Goal: Task Accomplishment & Management: Use online tool/utility

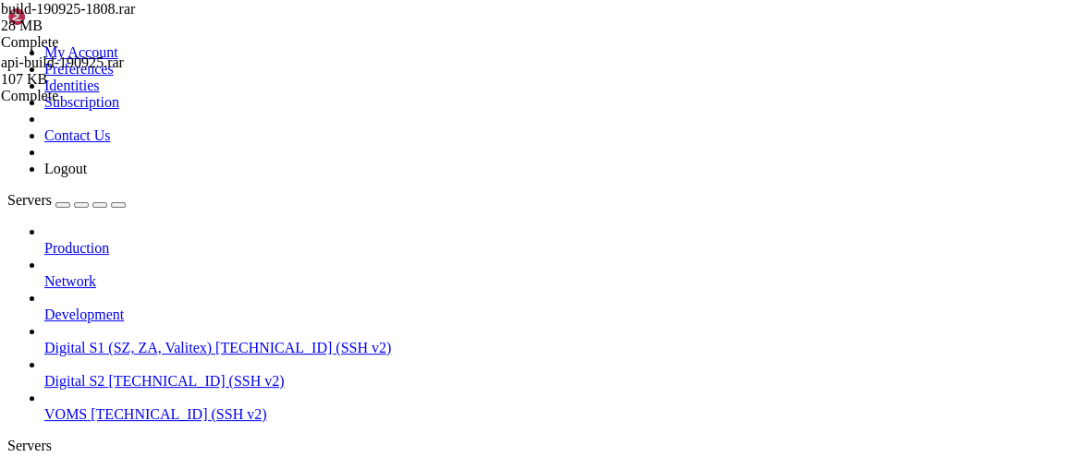
scroll to position [82859, 0]
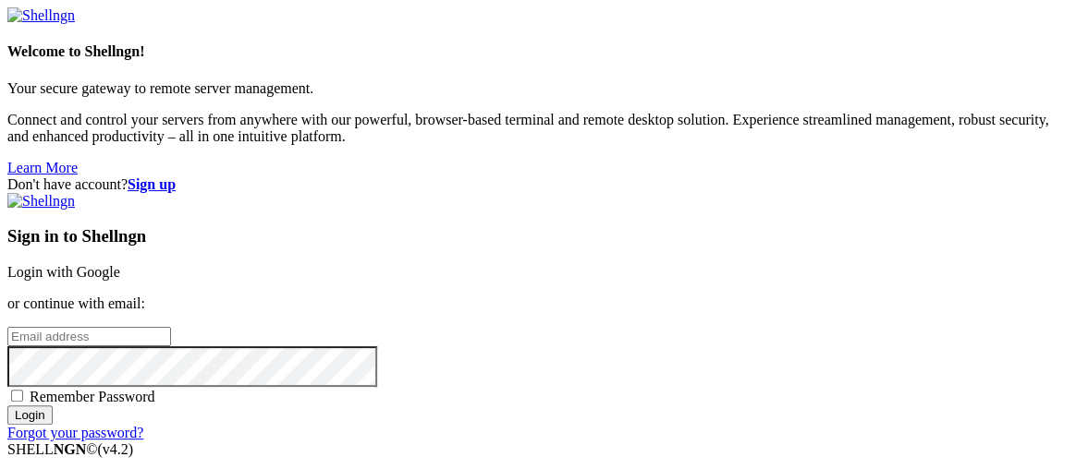
click at [626, 193] on div "Sign in to Shellngn Login with Google or continue with email: Remember Password…" at bounding box center [537, 317] width 1061 height 249
click at [120, 264] on link "Login with Google" at bounding box center [63, 272] width 113 height 16
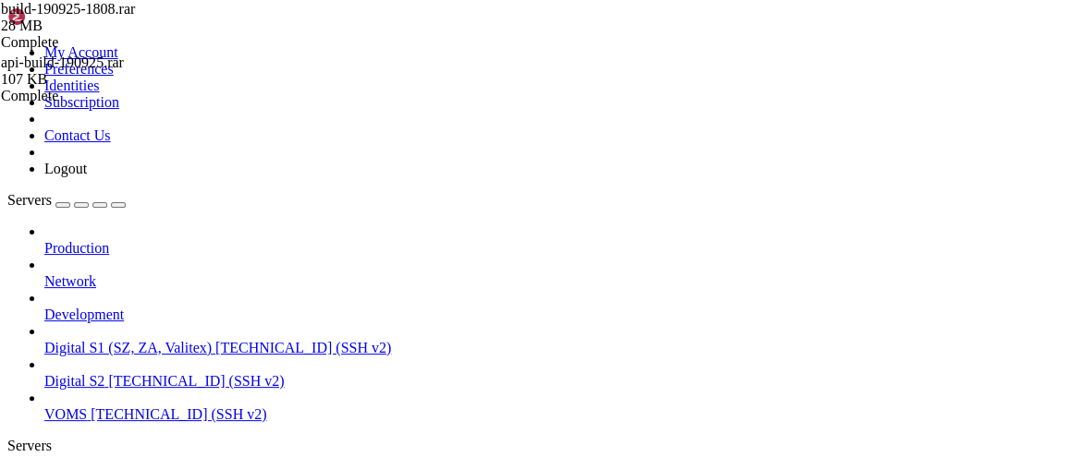
scroll to position [83048, 0]
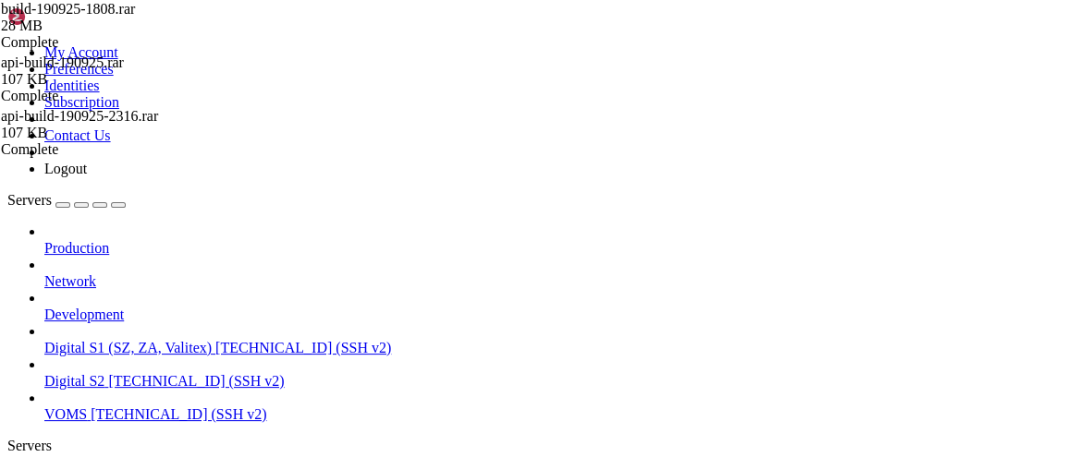
drag, startPoint x: 793, startPoint y: 1218, endPoint x: 539, endPoint y: 1161, distance: 260.3
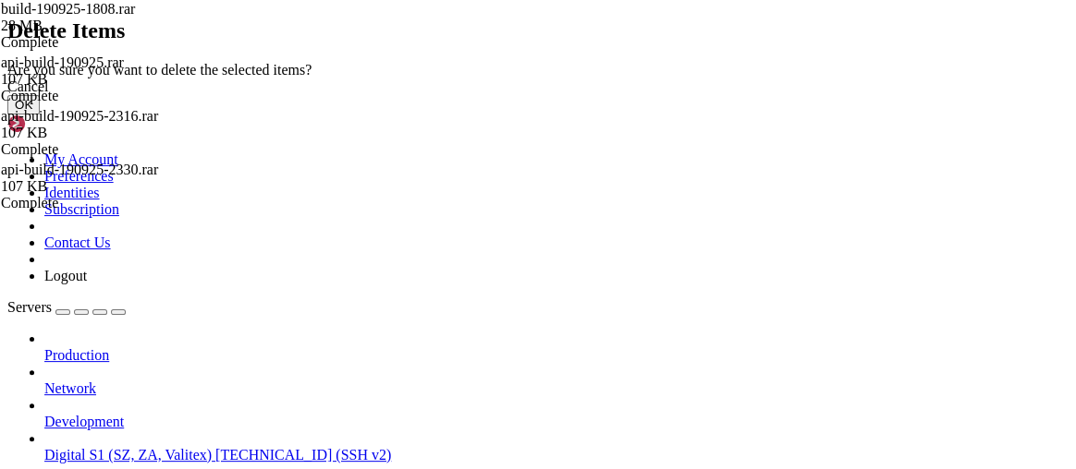
click at [40, 115] on button "OK" at bounding box center [23, 104] width 32 height 19
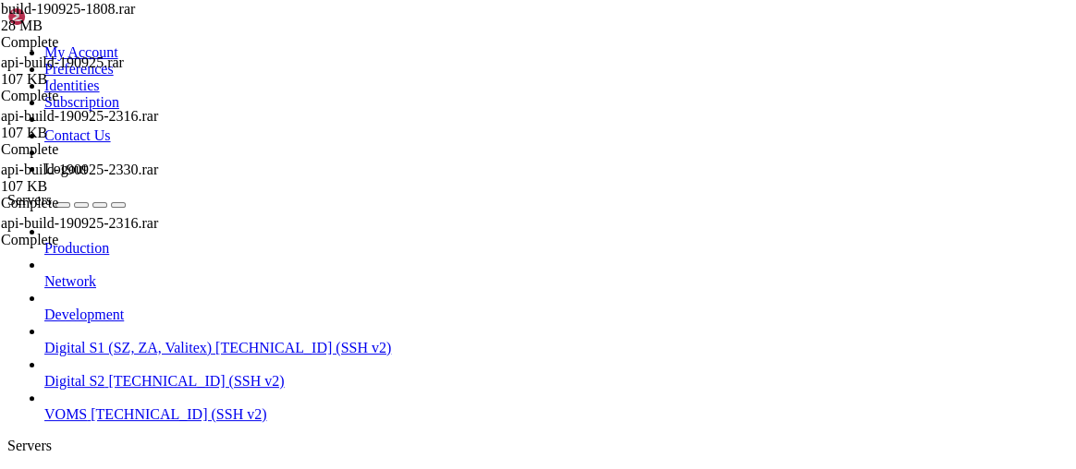
drag, startPoint x: 256, startPoint y: 899, endPoint x: 476, endPoint y: 899, distance: 219.9
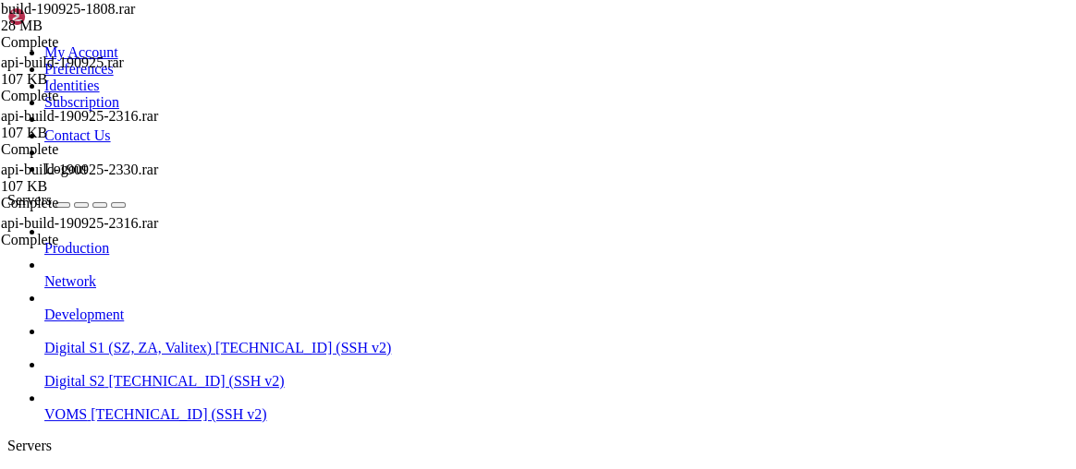
click at [104, 468] on span "Digital S2" at bounding box center [74, 477] width 60 height 16
drag, startPoint x: 335, startPoint y: 58, endPoint x: 343, endPoint y: 51, distance: 10.5
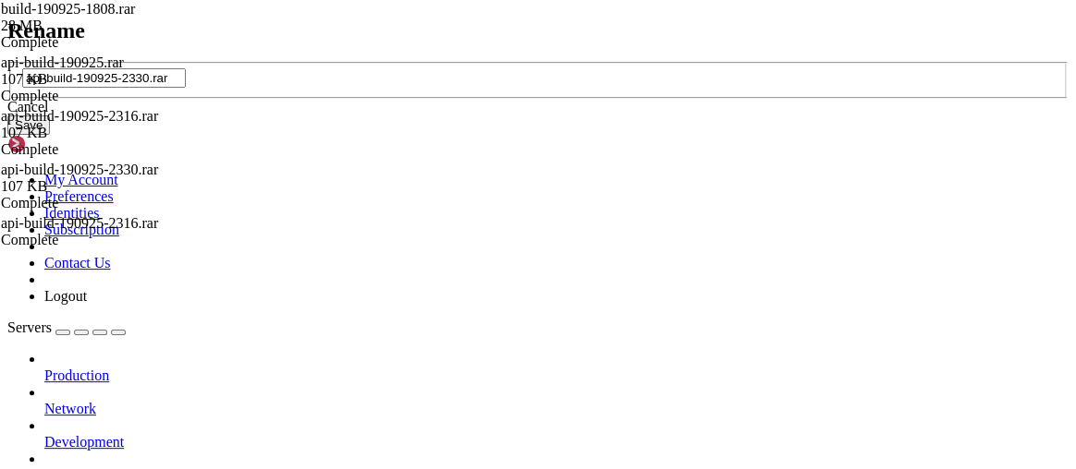
click at [7, 62] on link at bounding box center [7, 62] width 0 height 0
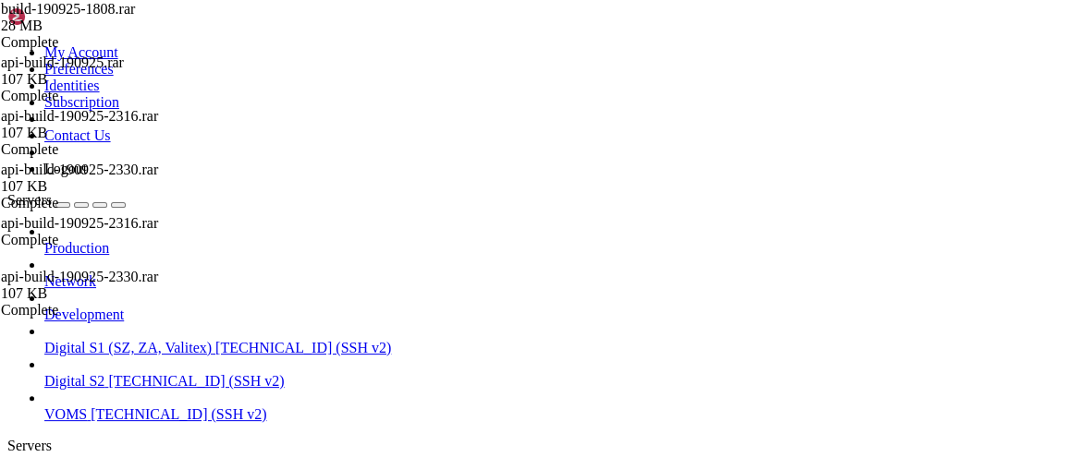
click at [104, 468] on span "Digital S2" at bounding box center [74, 477] width 60 height 16
click at [44, 468] on icon at bounding box center [44, 477] width 0 height 16
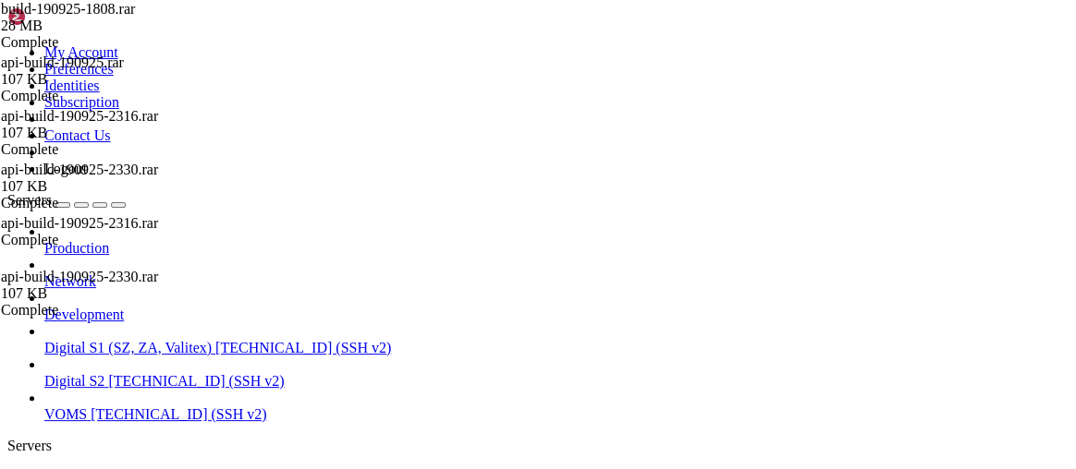
drag, startPoint x: 93, startPoint y: 941, endPoint x: 554, endPoint y: 992, distance: 464.0
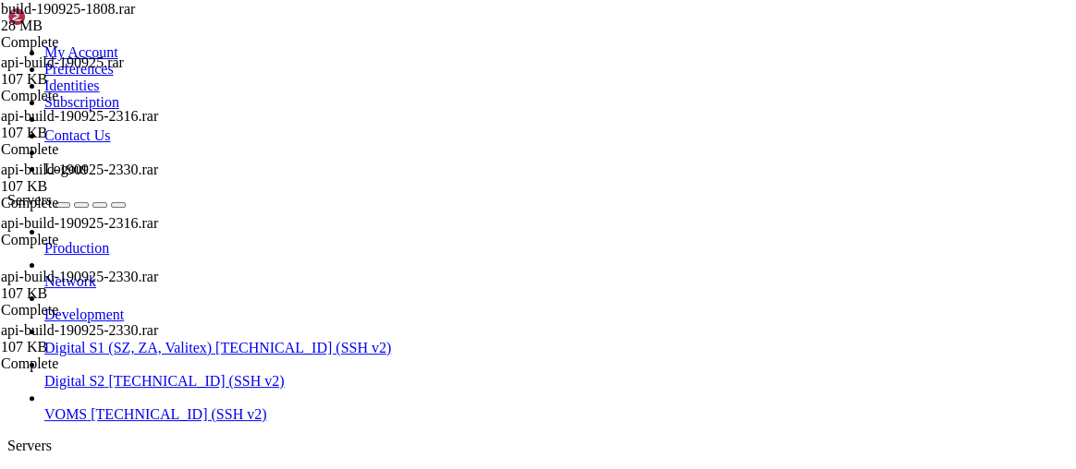
click at [104, 468] on span "Digital S2" at bounding box center [74, 477] width 60 height 16
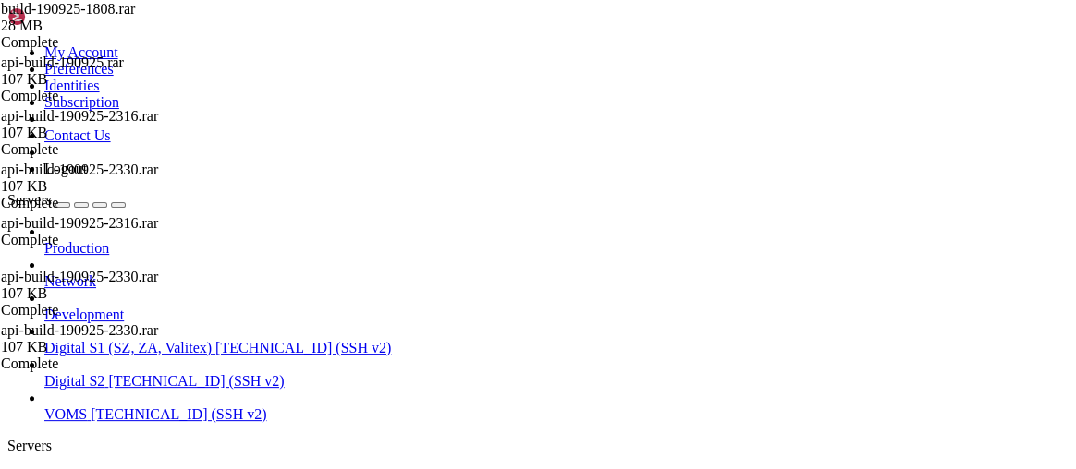
drag, startPoint x: 528, startPoint y: 949, endPoint x: 297, endPoint y: 866, distance: 245.5
